Goal: Transaction & Acquisition: Purchase product/service

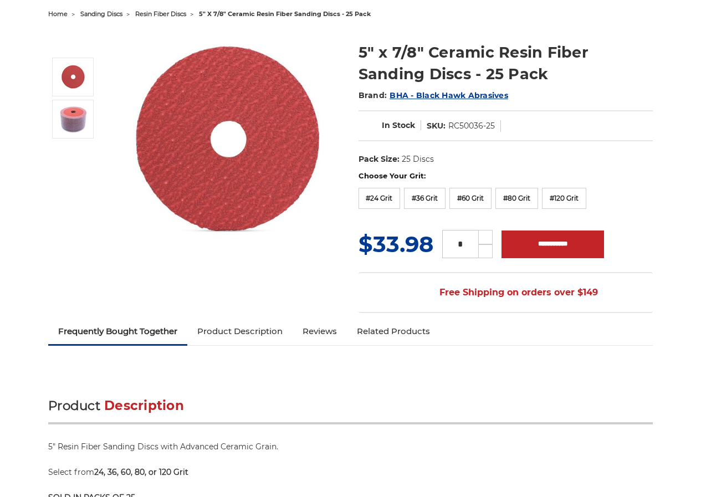
click at [396, 95] on span "BHA - Black Hawk Abrasives" at bounding box center [449, 95] width 119 height 10
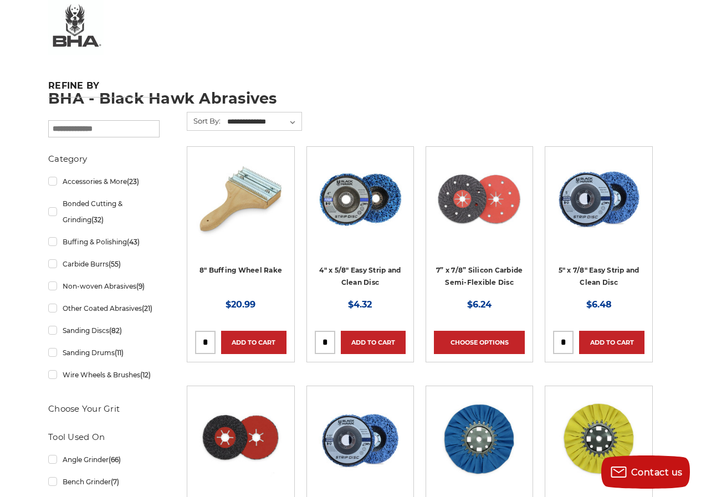
scroll to position [46, 0]
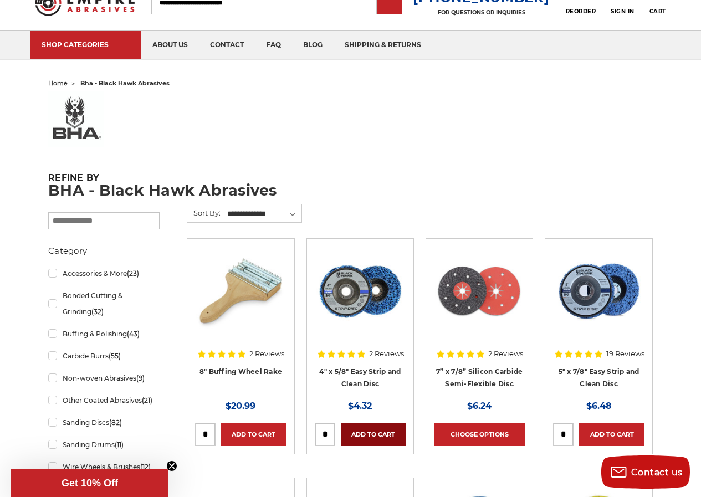
click at [354, 423] on link "Add to Cart" at bounding box center [373, 434] width 65 height 23
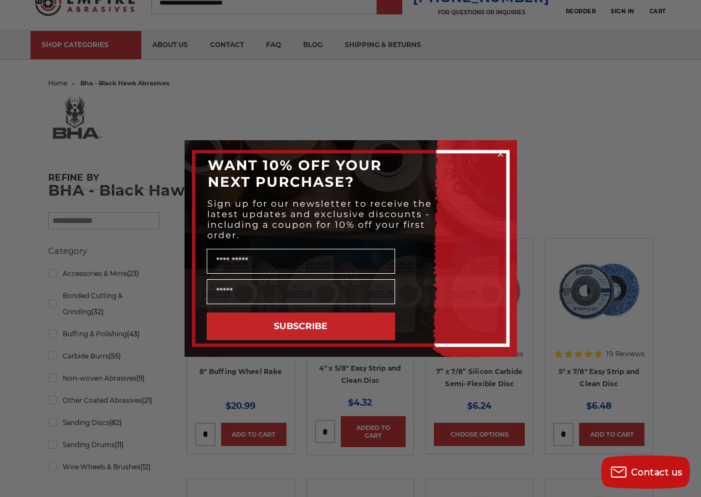
click at [498, 154] on icon "Close dialog" at bounding box center [500, 154] width 4 height 4
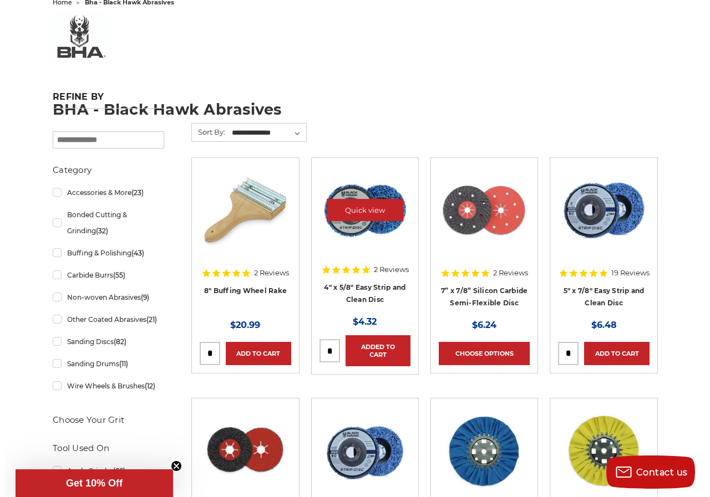
scroll to position [139, 0]
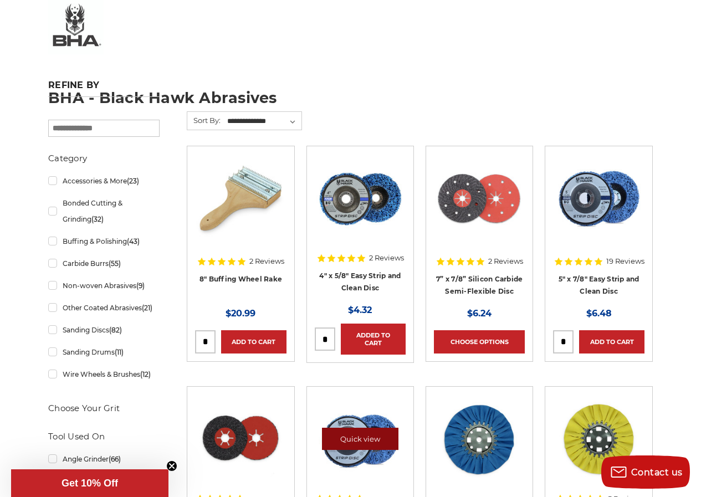
click at [332, 428] on link "Quick view" at bounding box center [360, 439] width 77 height 22
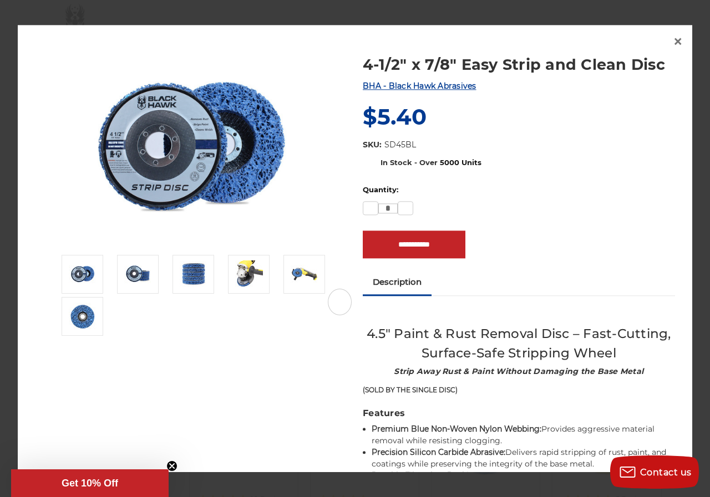
click at [241, 70] on figure at bounding box center [191, 145] width 312 height 207
click at [398, 257] on input "**********" at bounding box center [414, 245] width 103 height 28
type input "**********"
click at [242, 76] on figure at bounding box center [191, 145] width 312 height 207
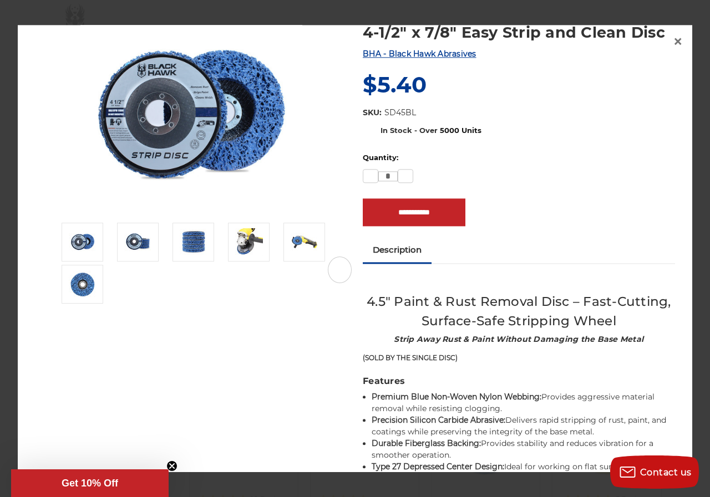
scroll to position [0, 0]
